Goal: Navigation & Orientation: Find specific page/section

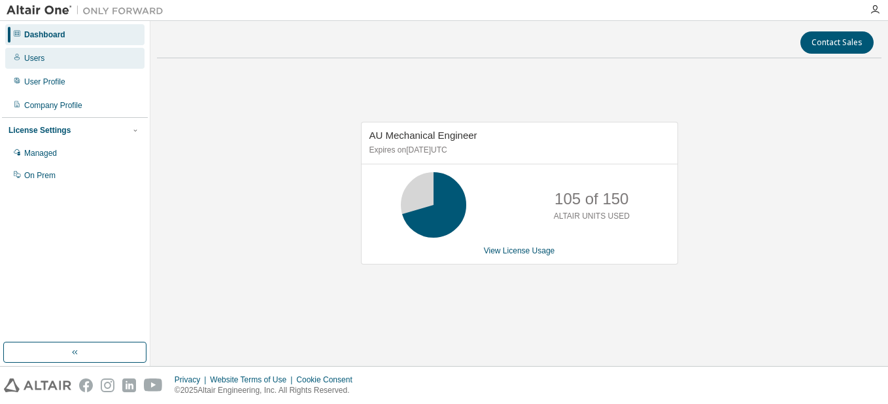
click at [40, 56] on div "Users" at bounding box center [34, 58] width 20 height 10
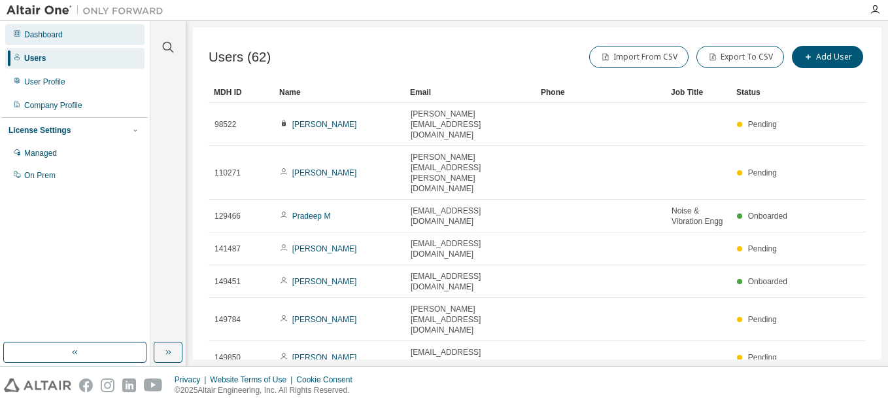
click at [65, 35] on div "Dashboard" at bounding box center [74, 34] width 139 height 21
